Goal: Find specific page/section: Find specific page/section

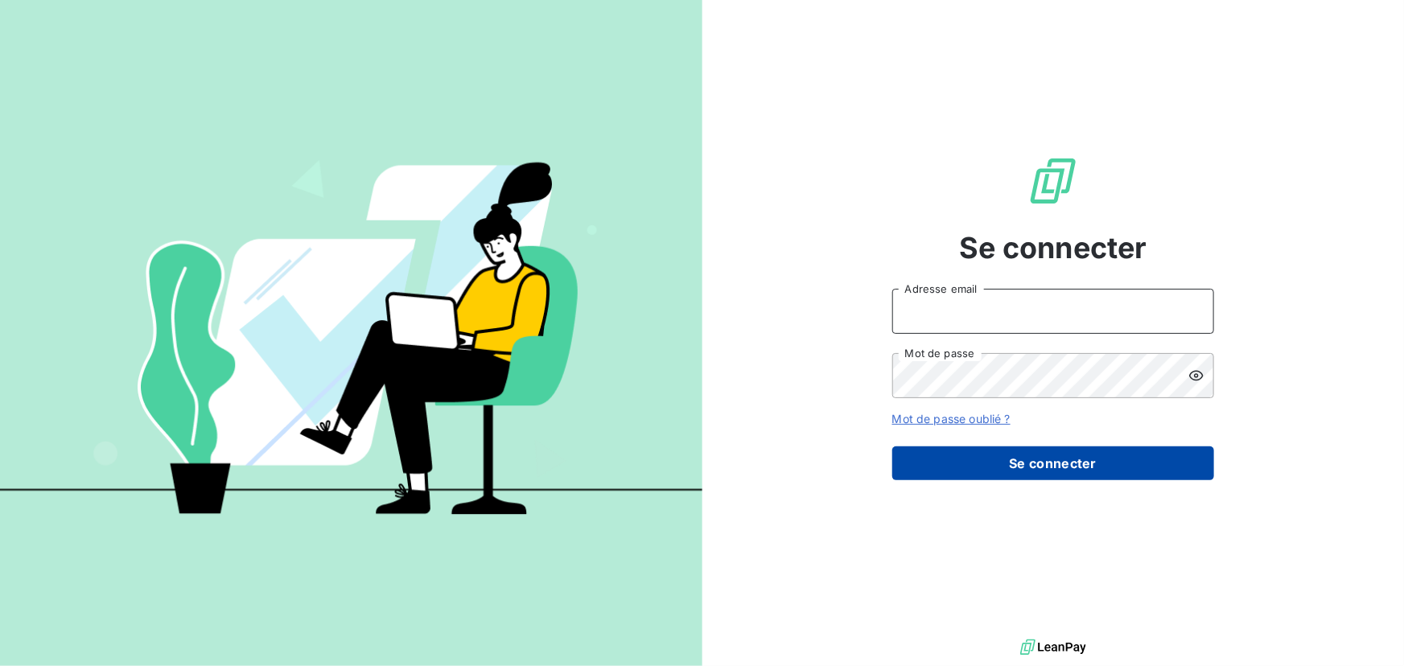
type input "[PERSON_NAME][EMAIL_ADDRESS][DOMAIN_NAME]"
click at [1067, 467] on button "Se connecter" at bounding box center [1053, 463] width 322 height 34
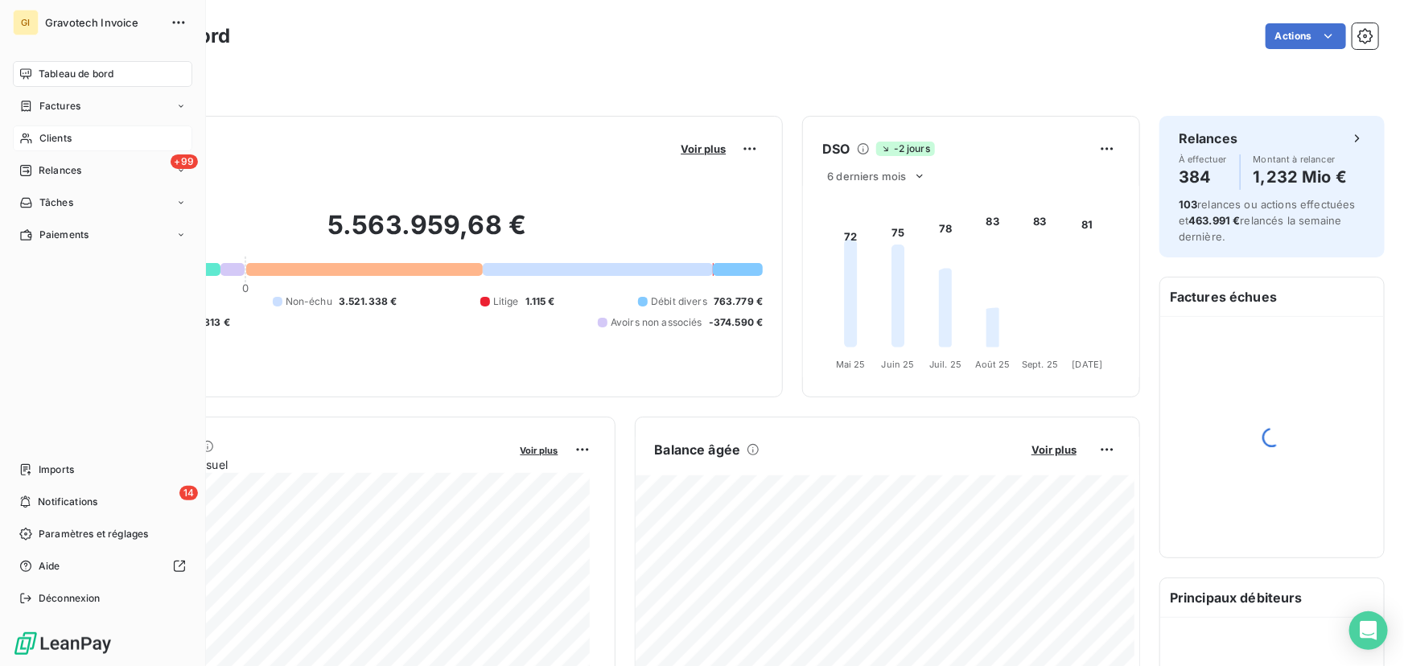
click at [62, 141] on span "Clients" at bounding box center [55, 138] width 32 height 14
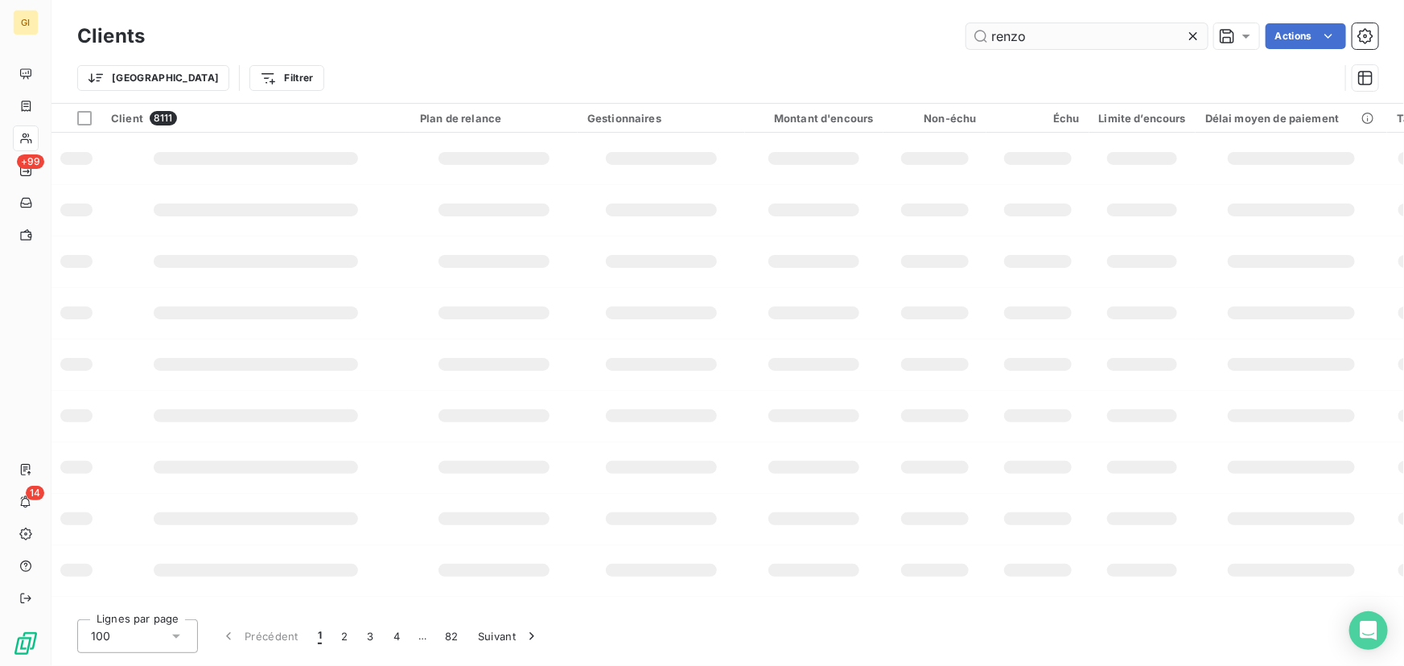
type input "renzo"
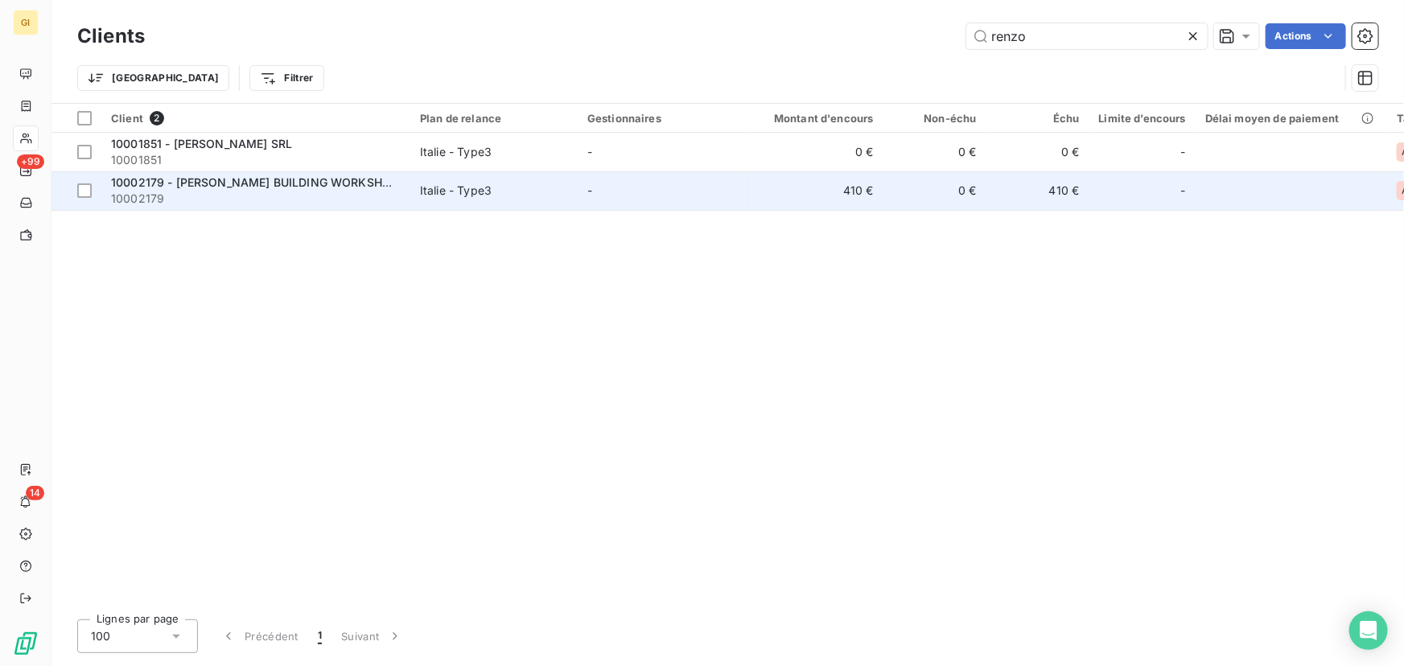
click at [314, 176] on span "10002179 - [PERSON_NAME] BUILDING WORKSHOP SRL" at bounding box center [267, 182] width 312 height 14
